Goal: Transaction & Acquisition: Purchase product/service

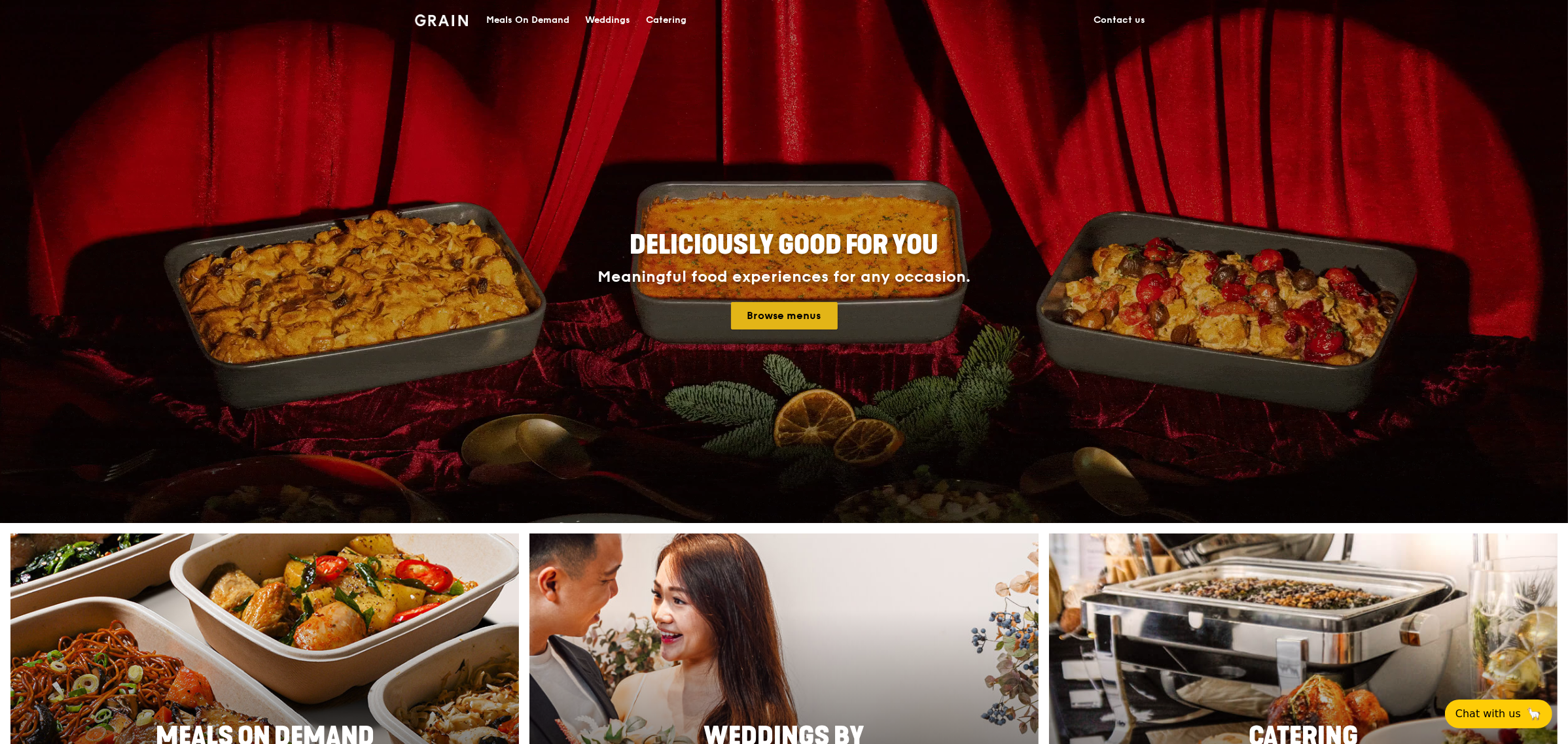
click at [809, 309] on link "Browse menus" at bounding box center [784, 316] width 106 height 27
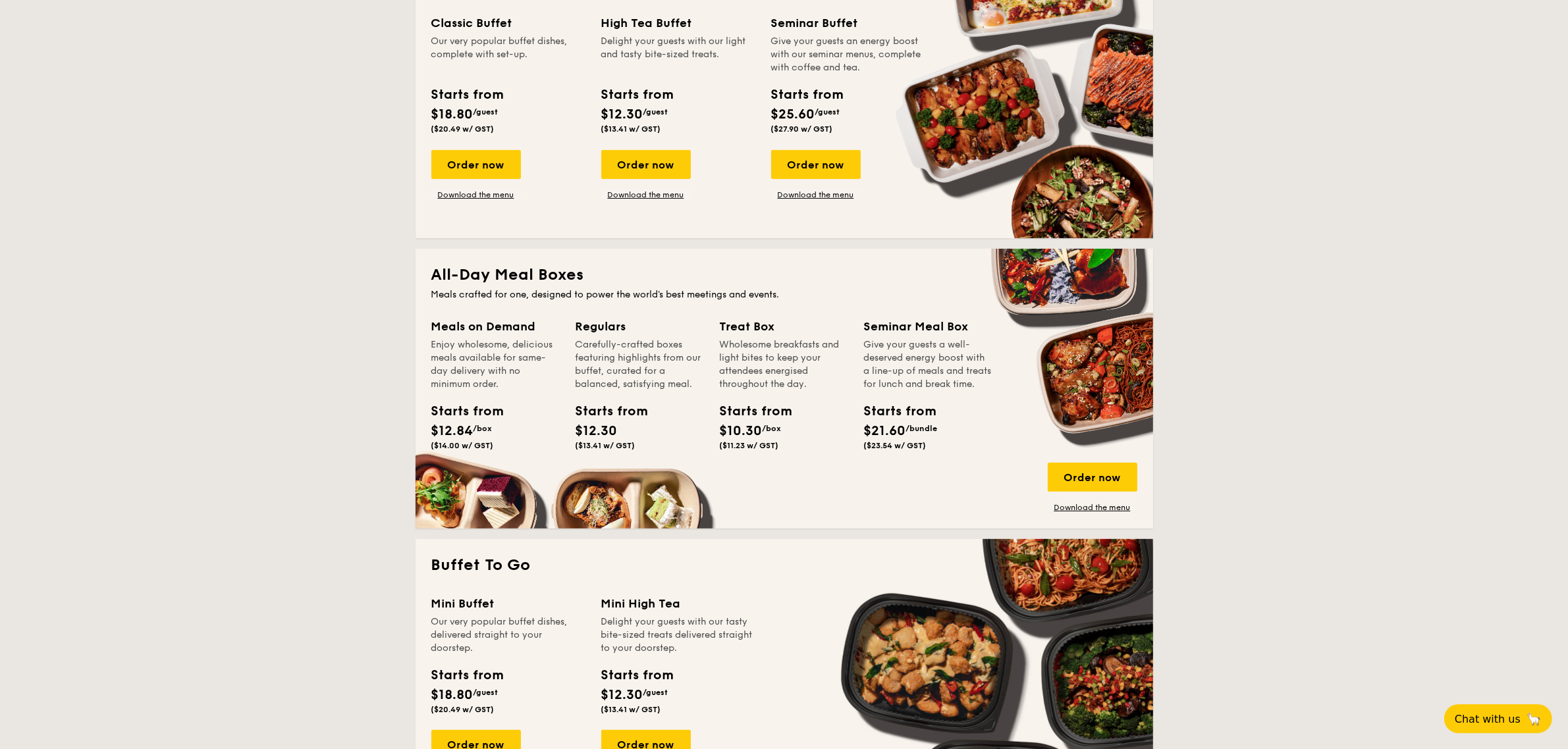
scroll to position [658, 0]
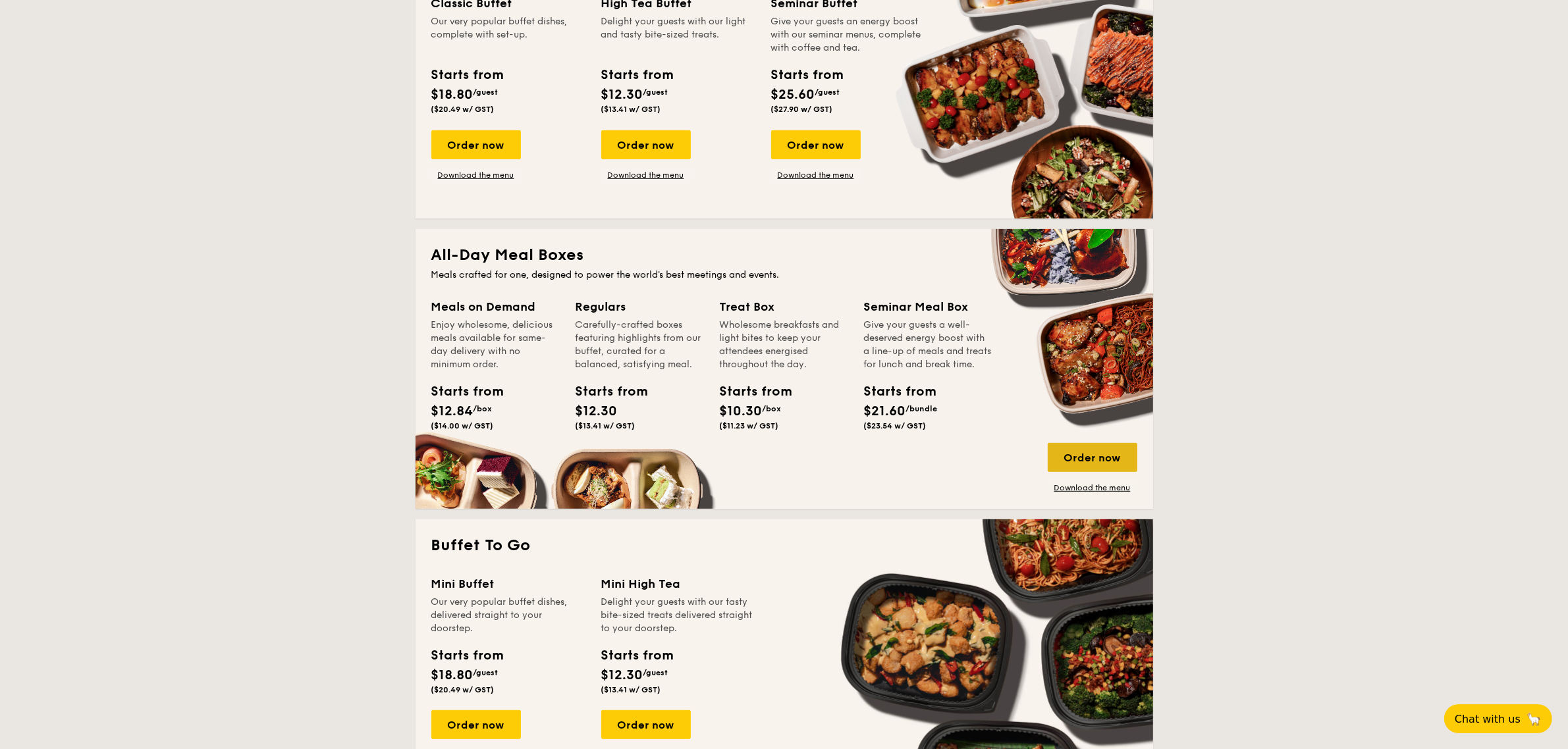
click at [1062, 457] on div "Order now" at bounding box center [1092, 457] width 90 height 29
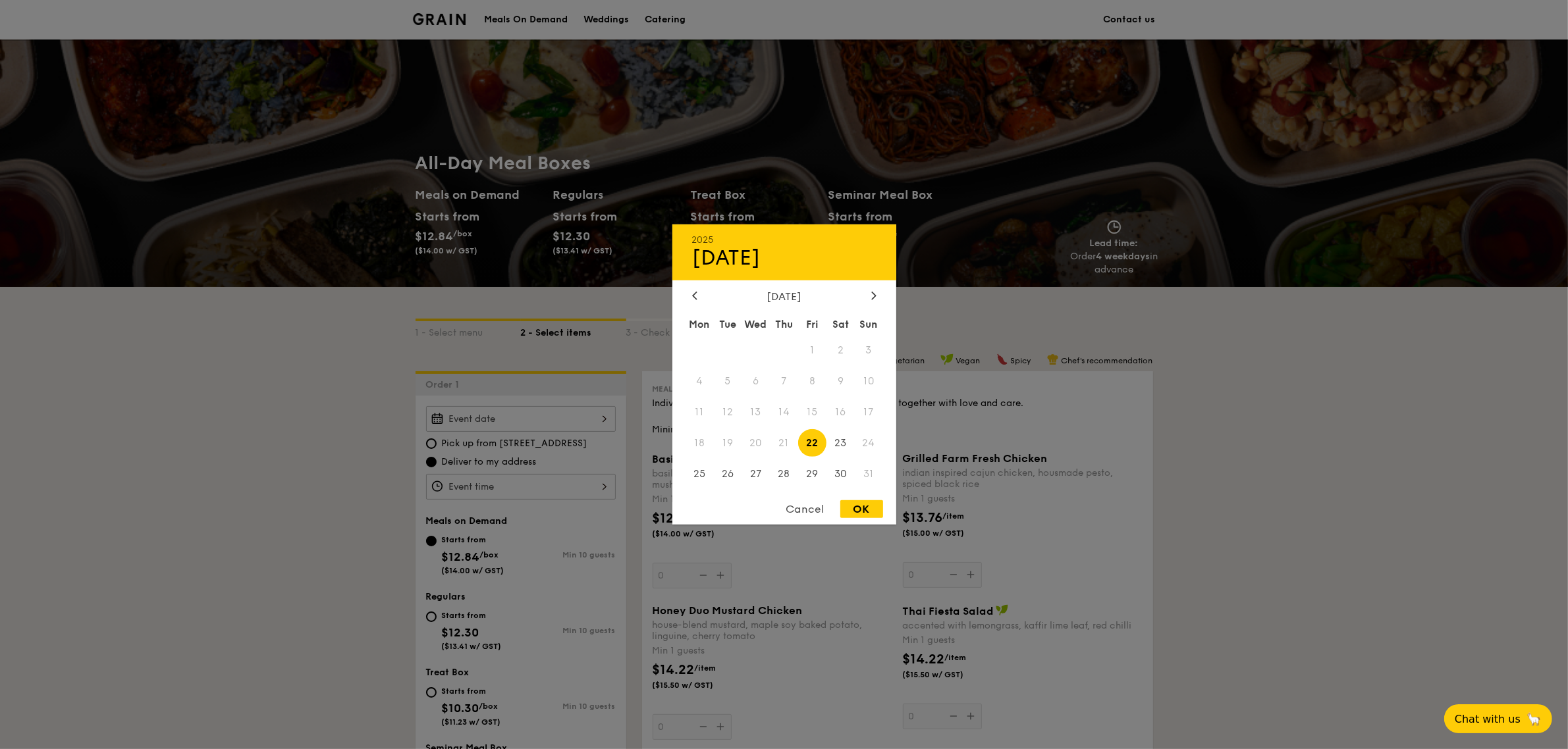
click at [568, 416] on div "2025 Aug 22 August 2025 Mon Tue Wed Thu Fri Sat Sun 1 2 3 4 5 6 7 8 9 10 11 12 …" at bounding box center [521, 419] width 190 height 26
click at [814, 508] on div "Cancel" at bounding box center [805, 509] width 64 height 18
click at [587, 418] on div "2025 Aug 22 August 2025 Mon Tue Wed Thu Fri Sat Sun 1 2 3 4 5 6 7 8 9 10 11 12 …" at bounding box center [521, 419] width 190 height 26
click at [802, 504] on div "Cancel" at bounding box center [805, 509] width 64 height 18
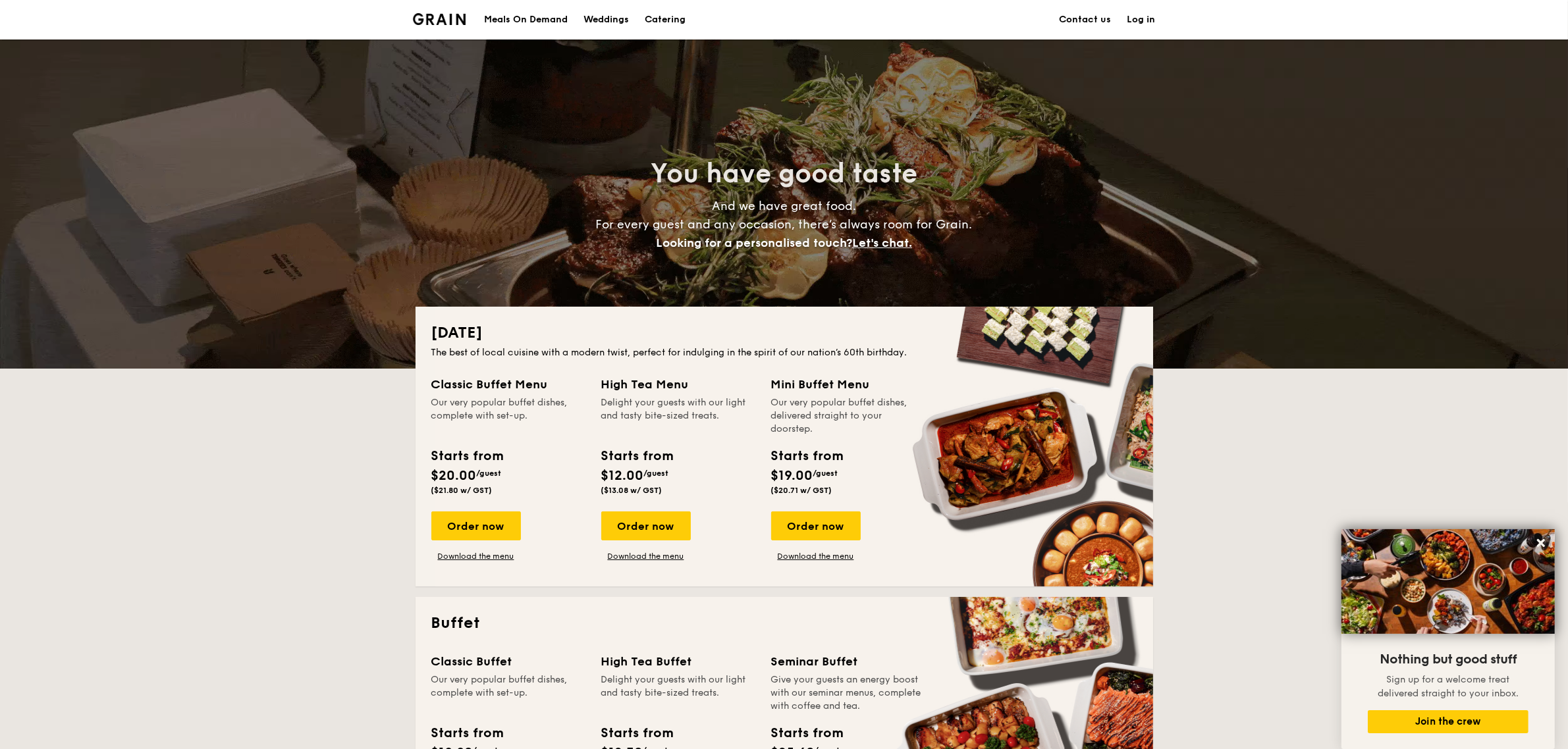
click at [545, 21] on div "Meals On Demand" at bounding box center [526, 20] width 84 height 39
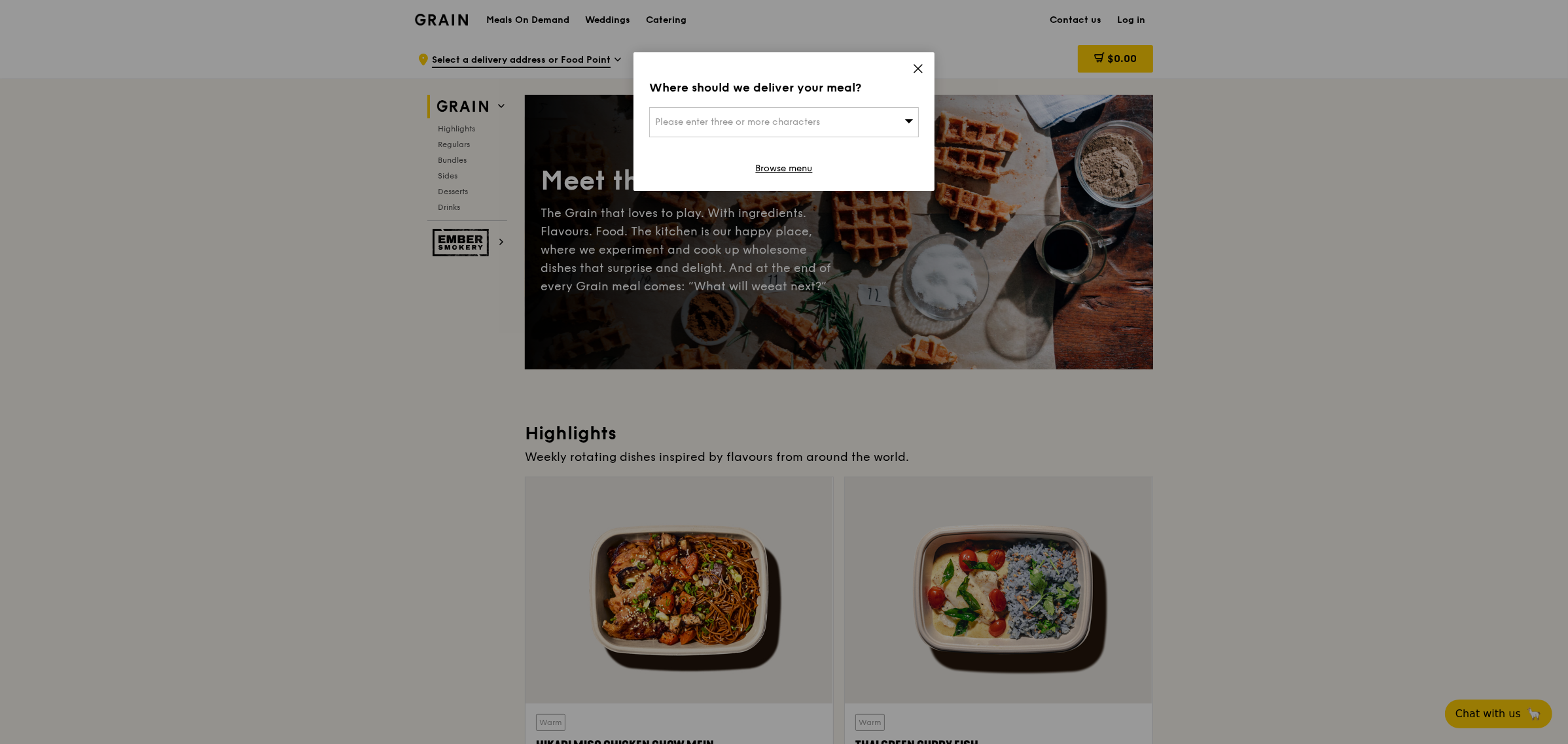
click at [914, 69] on icon at bounding box center [918, 69] width 12 height 12
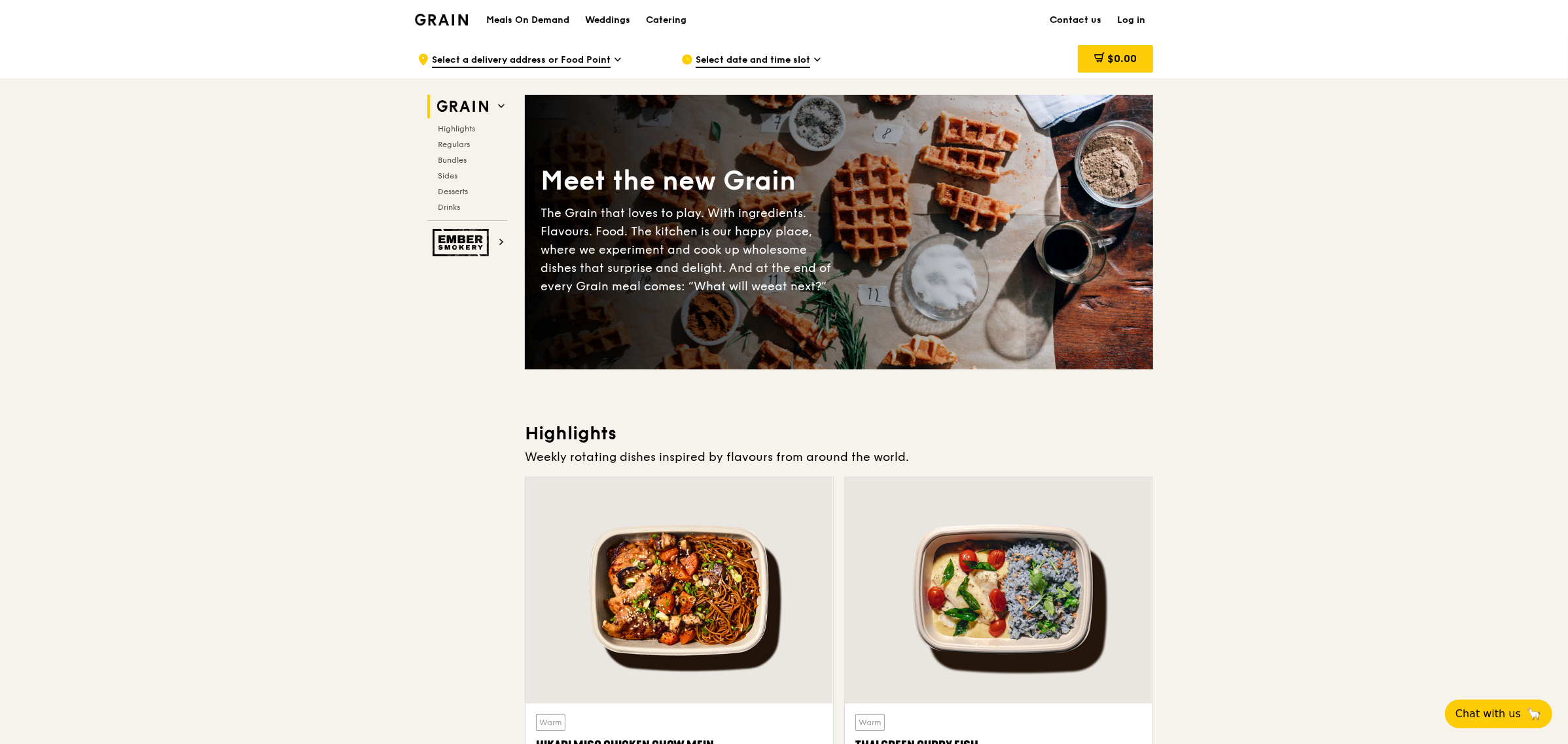
click at [712, 62] on span "Select date and time slot" at bounding box center [752, 60] width 115 height 14
click at [590, 60] on span "Select a delivery address or Food Point" at bounding box center [521, 60] width 178 height 14
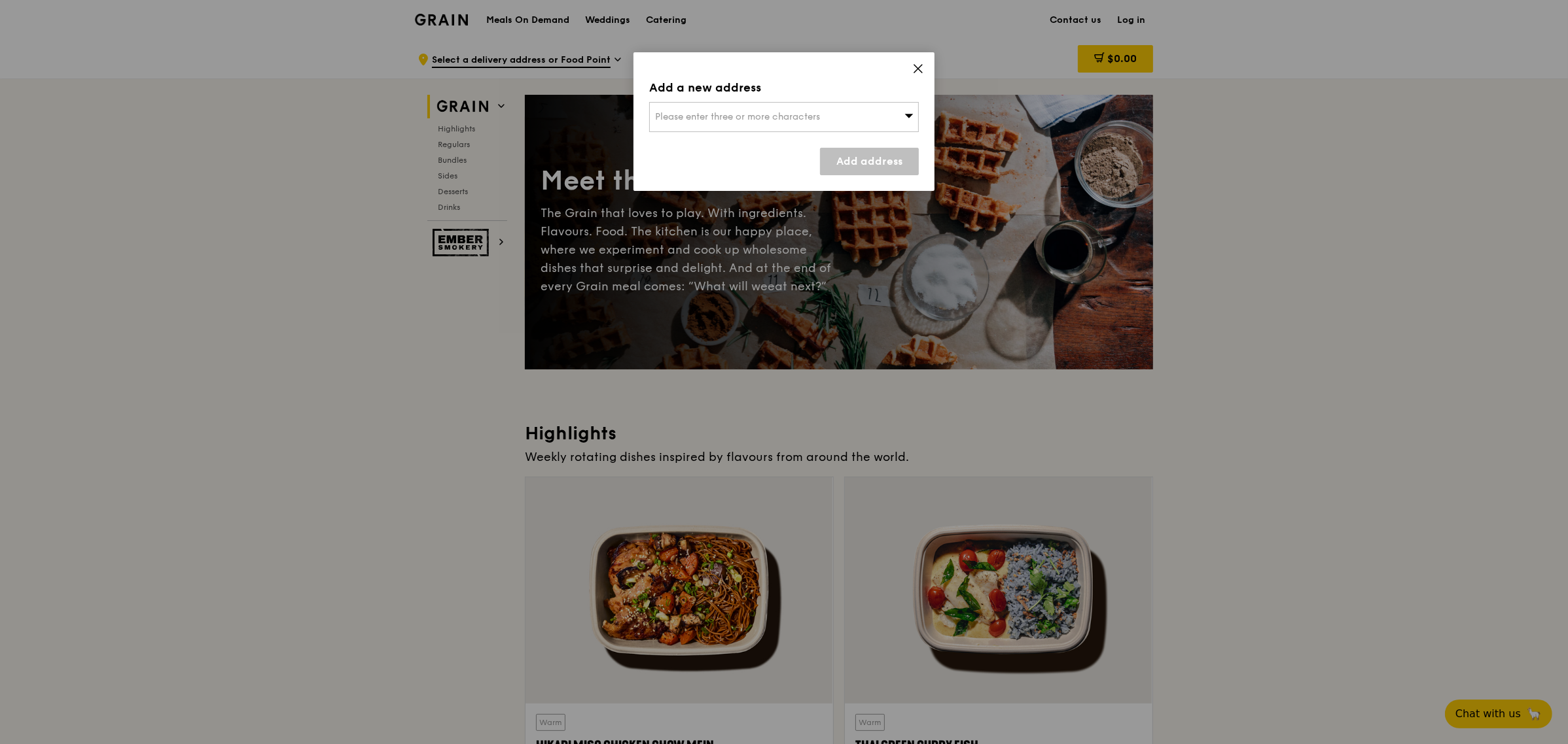
click at [725, 118] on span "Please enter three or more characters" at bounding box center [738, 116] width 165 height 11
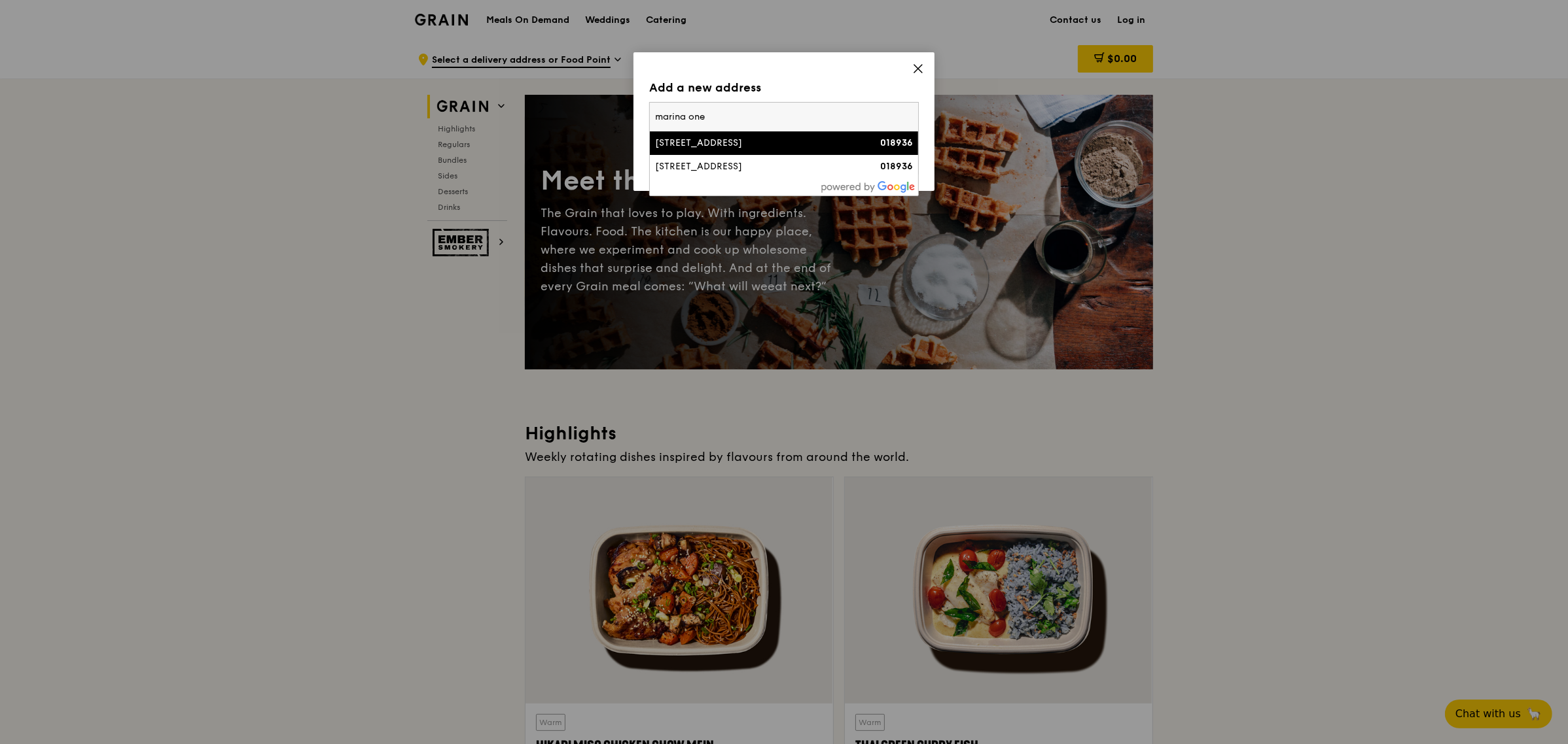
type input "marina one"
click at [740, 150] on li "7 Straits View, Marina One East Tower 018936" at bounding box center [784, 144] width 269 height 24
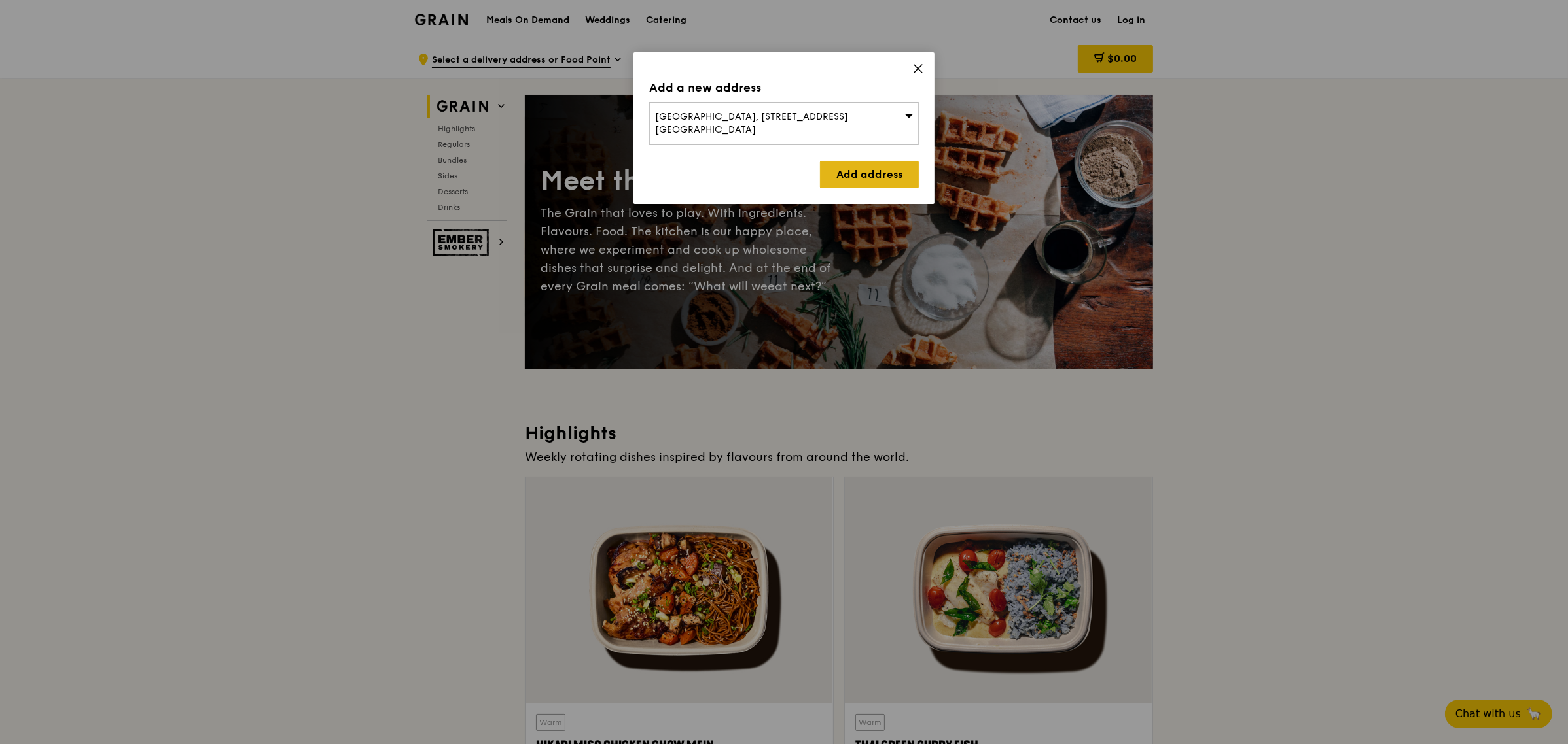
click at [891, 173] on link "Add address" at bounding box center [869, 174] width 99 height 27
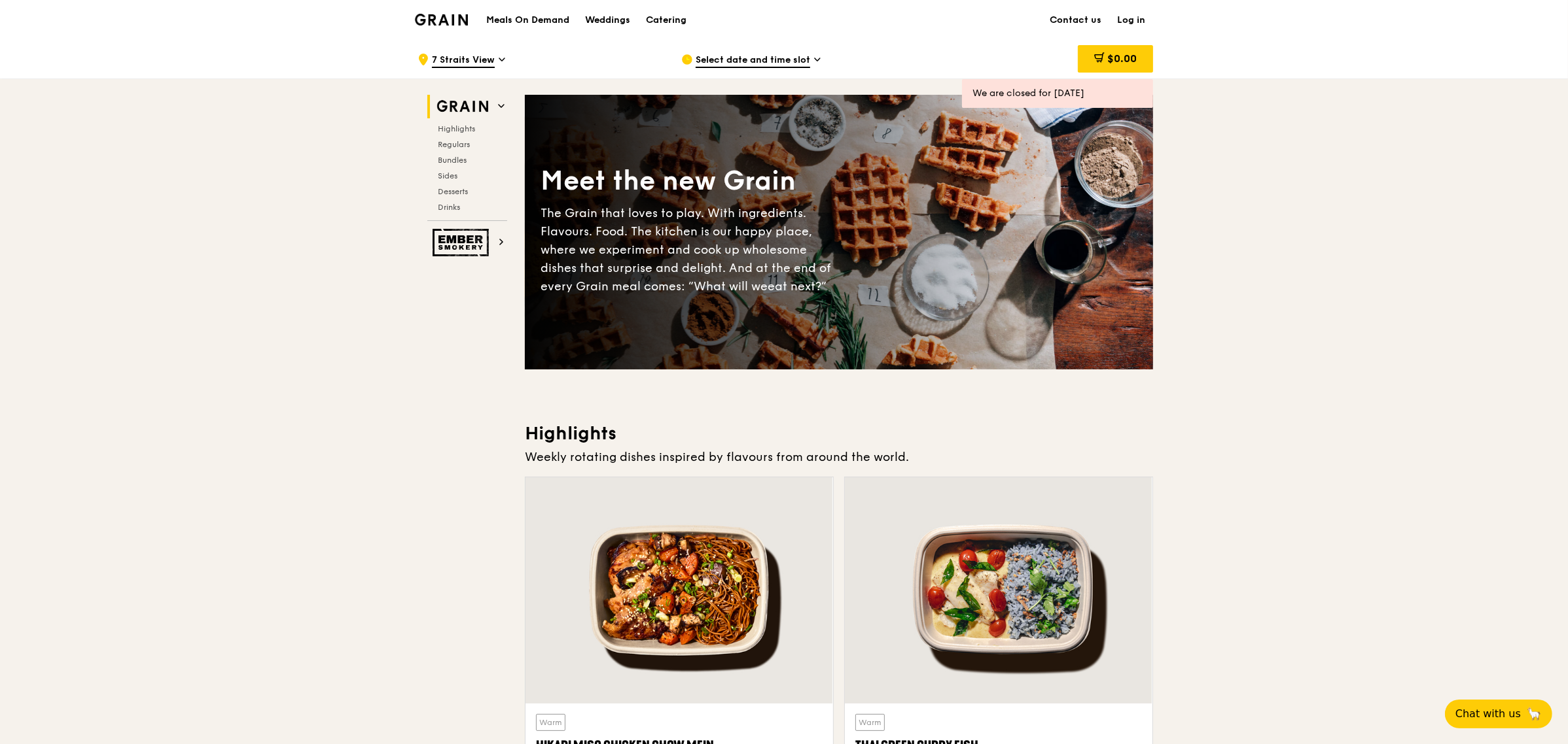
click at [801, 64] on span "Select date and time slot" at bounding box center [752, 60] width 115 height 14
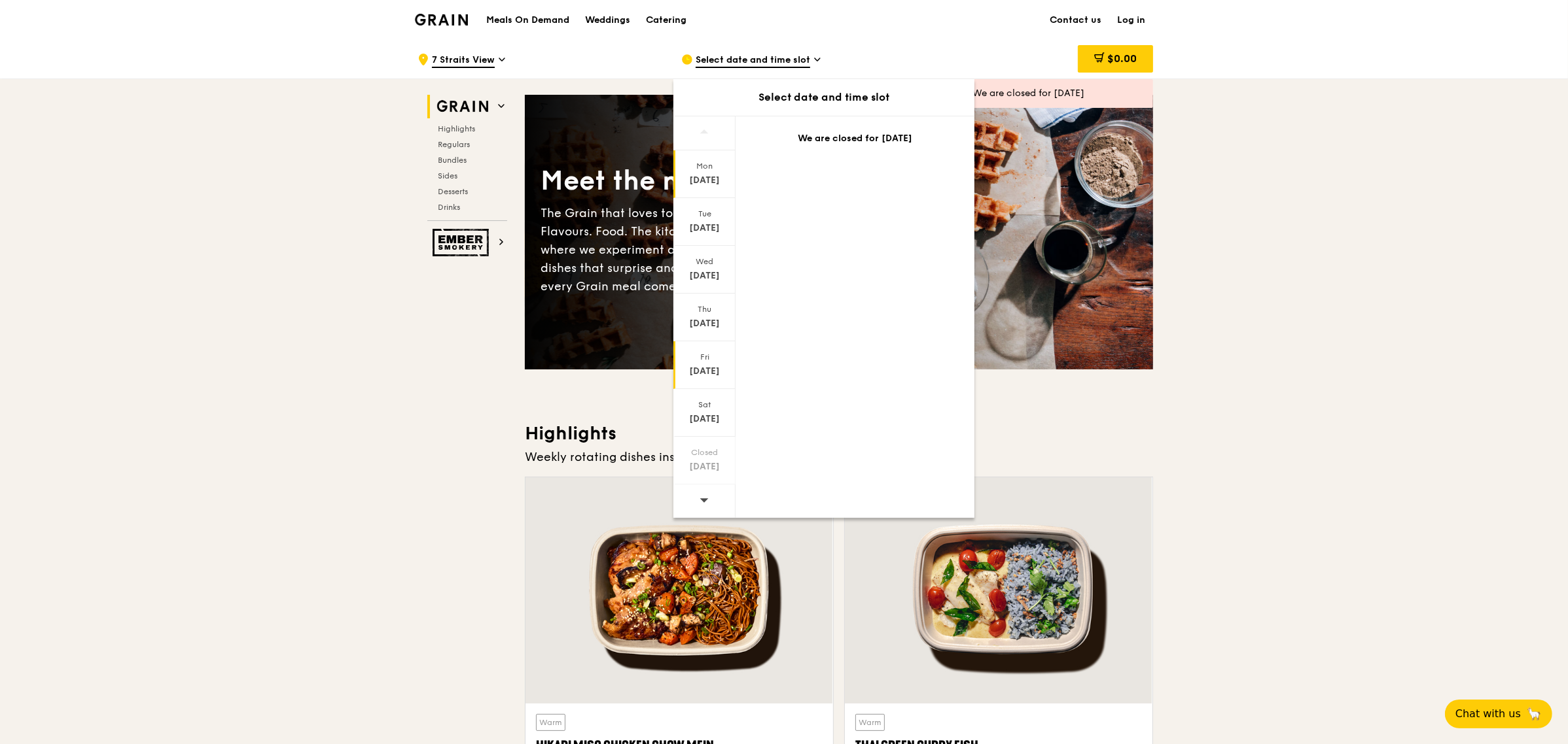
click at [705, 386] on div "Fri Aug 22" at bounding box center [704, 365] width 62 height 48
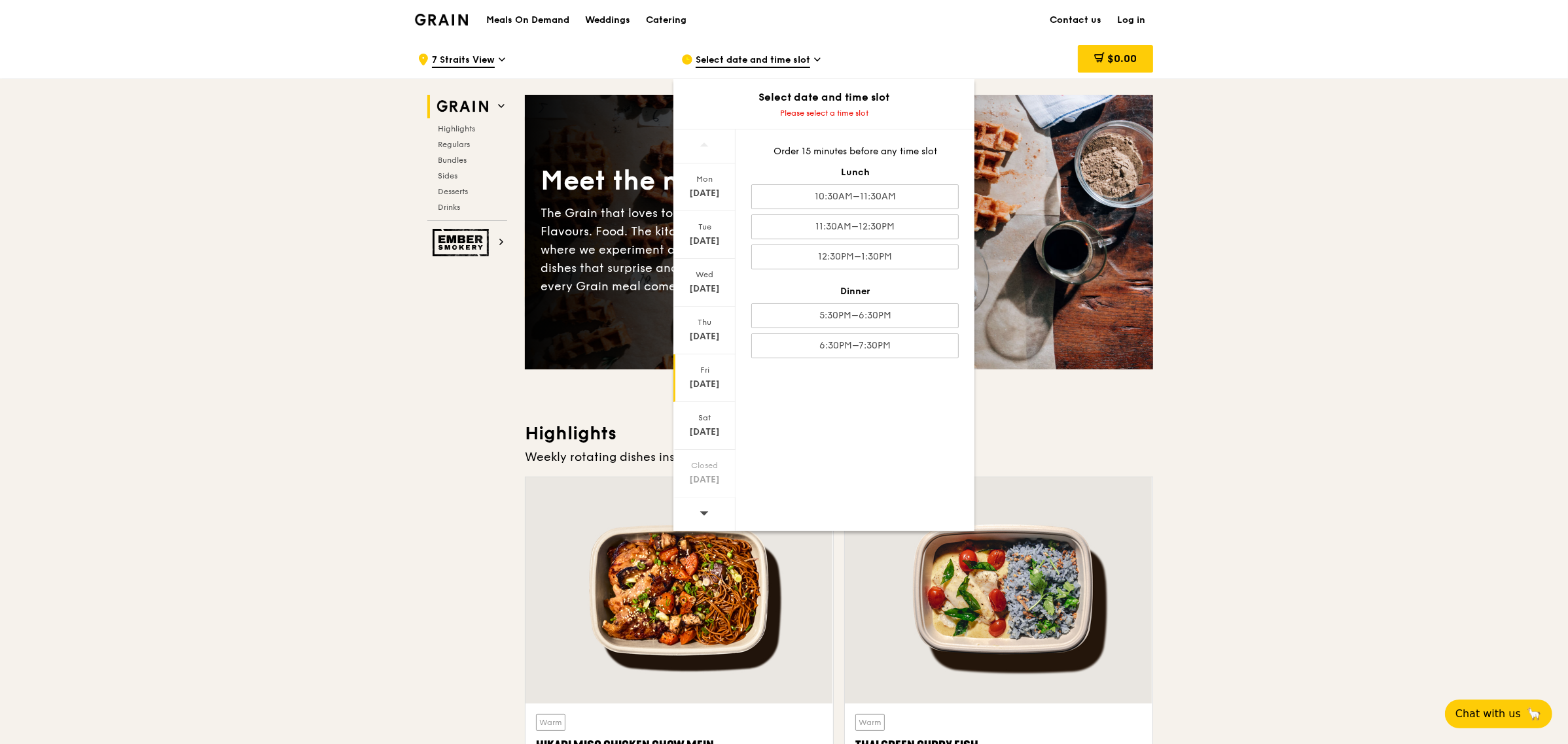
click at [718, 388] on div "Aug 22" at bounding box center [705, 384] width 59 height 13
click at [818, 231] on div "11:30AM–12:30PM" at bounding box center [855, 227] width 207 height 25
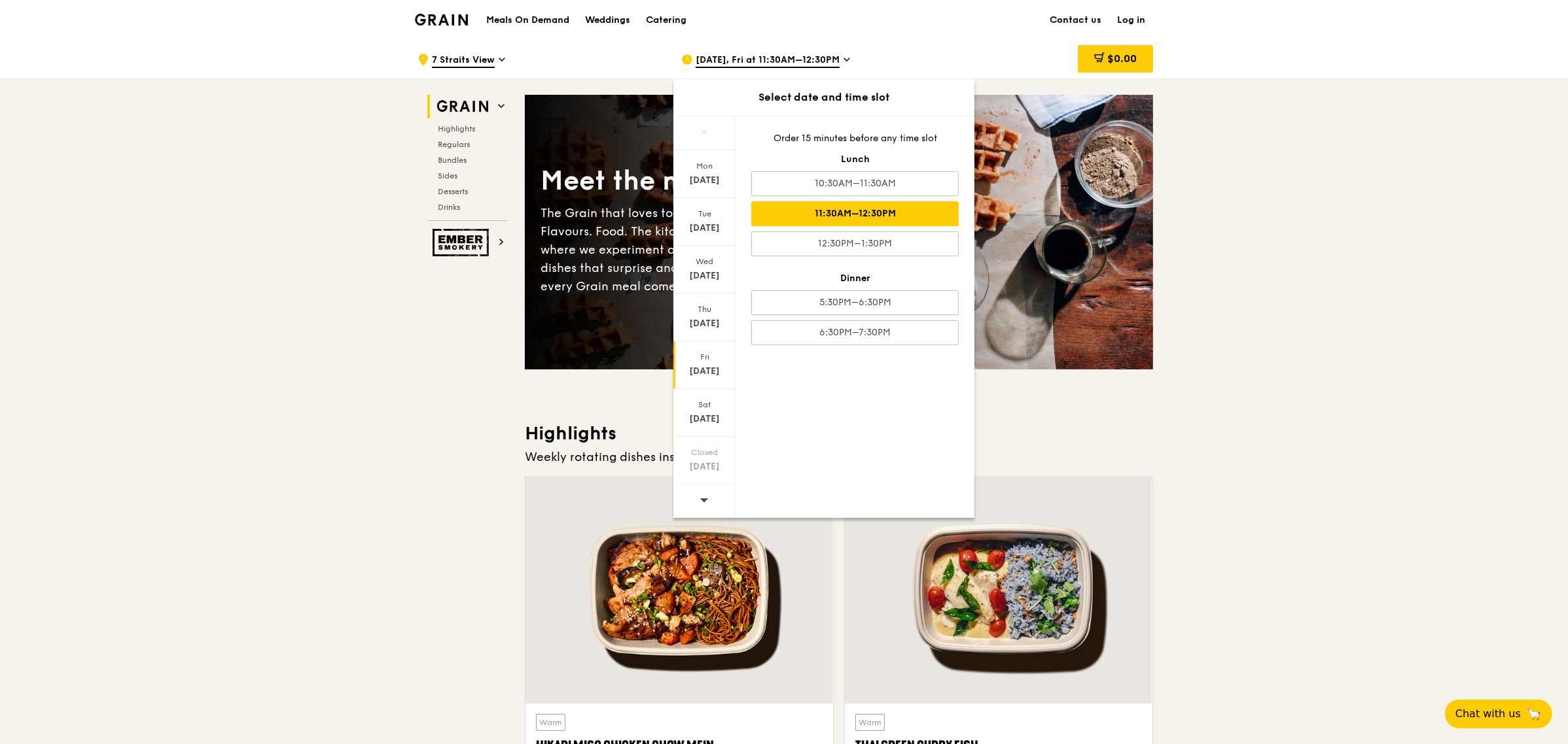
click at [892, 219] on div "11:30AM–12:30PM" at bounding box center [855, 213] width 207 height 25
click at [707, 304] on div "Thu" at bounding box center [705, 309] width 59 height 10
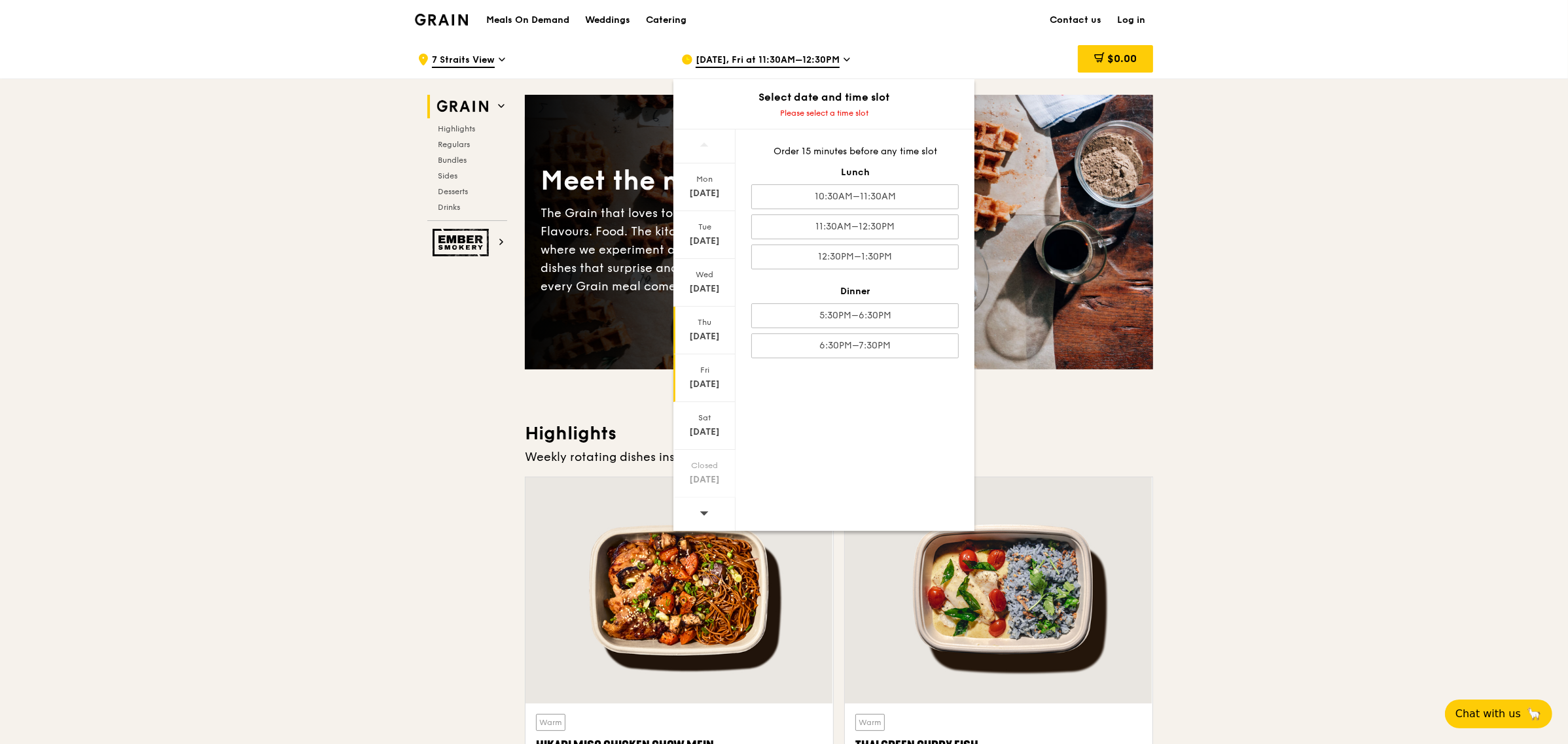
click at [721, 369] on div "Fri" at bounding box center [705, 370] width 59 height 10
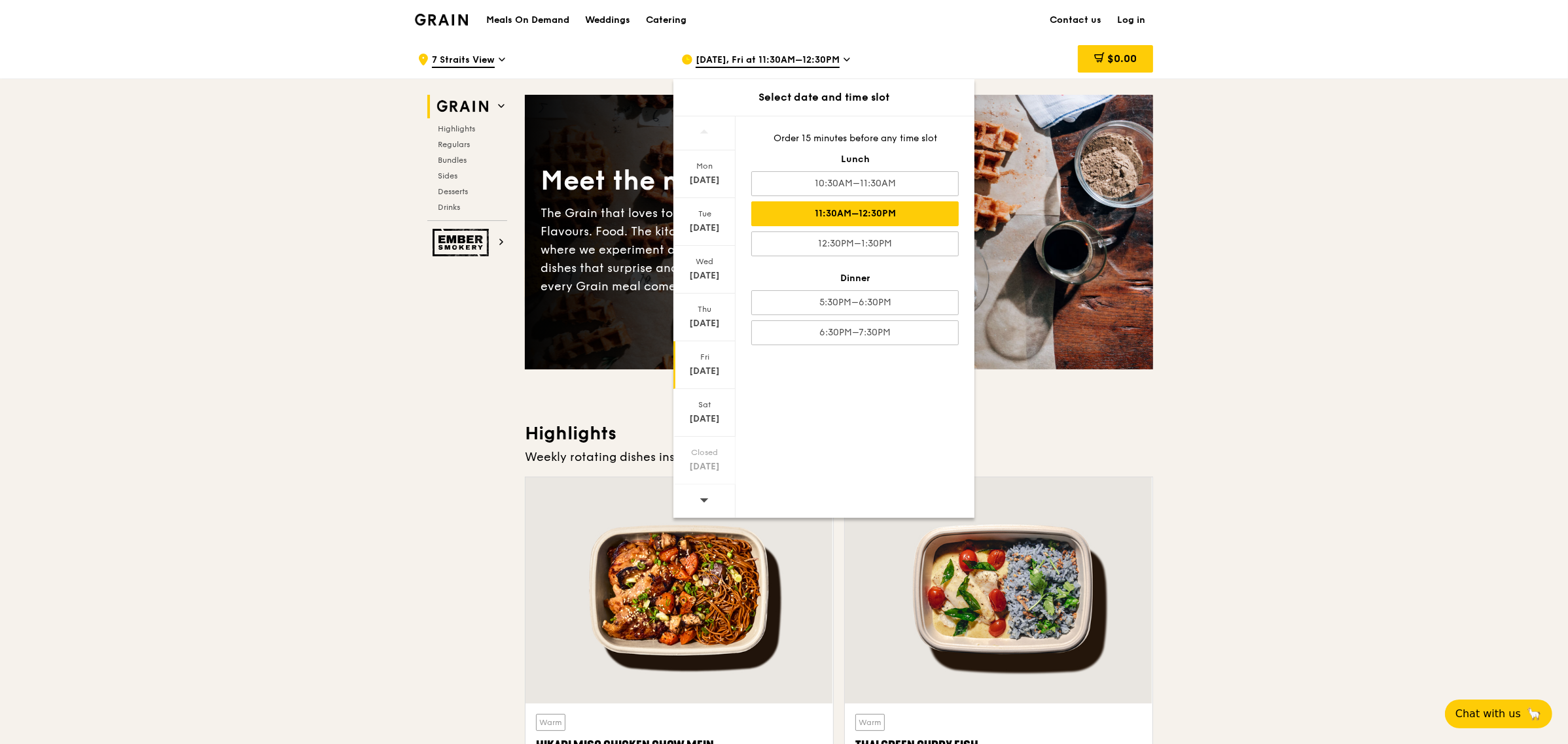
click at [947, 215] on div "11:30AM–12:30PM" at bounding box center [855, 213] width 207 height 25
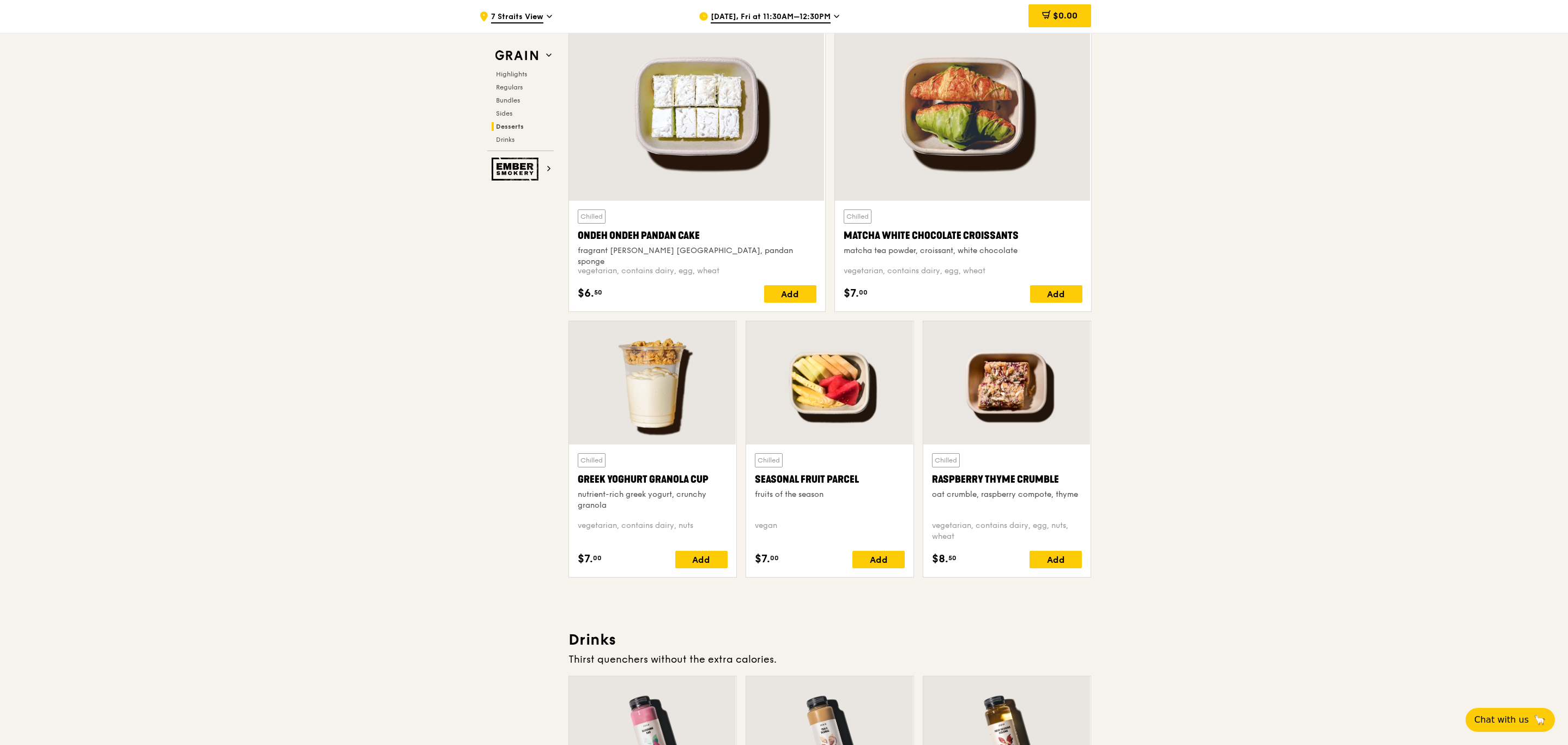
scroll to position [3168, 0]
